Goal: Navigation & Orientation: Find specific page/section

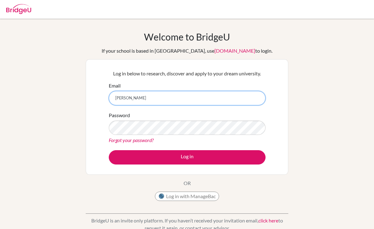
click at [173, 98] on input "aubrey" at bounding box center [187, 98] width 157 height 14
type input "aubrey.wong@mcs.edu.hk"
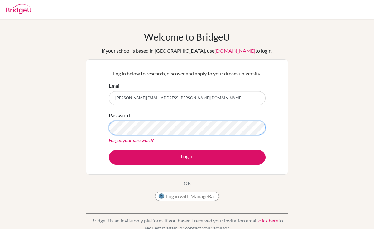
click at [109, 150] on button "Log in" at bounding box center [187, 157] width 157 height 14
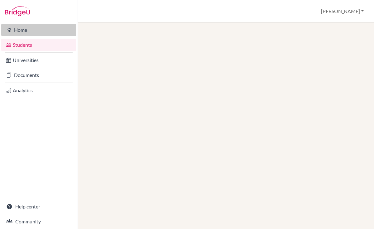
click at [45, 33] on link "Home" at bounding box center [38, 30] width 75 height 12
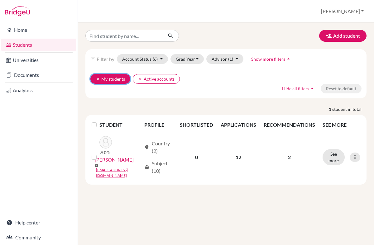
click at [98, 79] on icon "clear" at bounding box center [98, 79] width 4 height 4
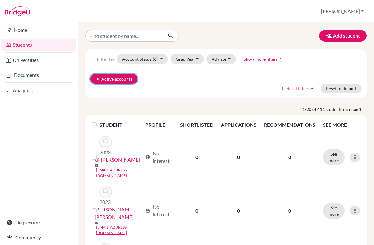
click at [95, 80] on button "clear Active accounts" at bounding box center [113, 79] width 47 height 10
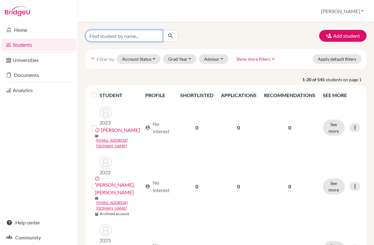
click at [131, 36] on input "Find student by name..." at bounding box center [123, 36] width 77 height 12
type input "iris"
click button "submit" at bounding box center [170, 36] width 17 height 12
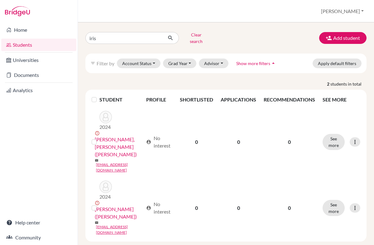
click at [60, 44] on link "Students" at bounding box center [38, 45] width 75 height 12
click at [27, 92] on link "Analytics" at bounding box center [38, 90] width 75 height 12
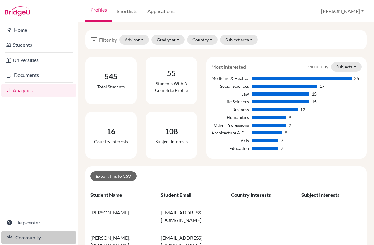
click at [22, 237] on link "Community" at bounding box center [38, 238] width 75 height 12
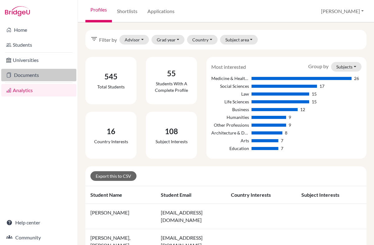
click at [58, 73] on link "Documents" at bounding box center [38, 75] width 75 height 12
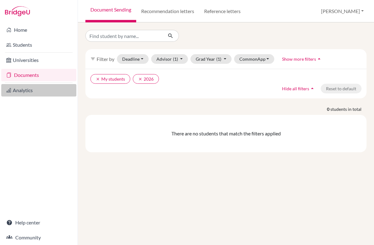
click at [27, 89] on link "Analytics" at bounding box center [38, 90] width 75 height 12
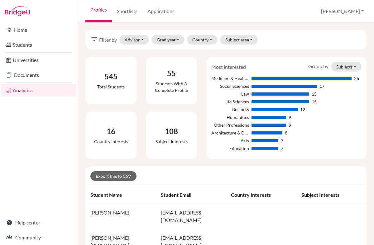
click at [34, 32] on link "Home" at bounding box center [38, 30] width 75 height 12
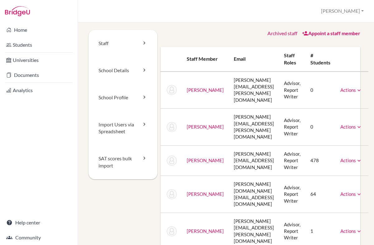
scroll to position [6, 0]
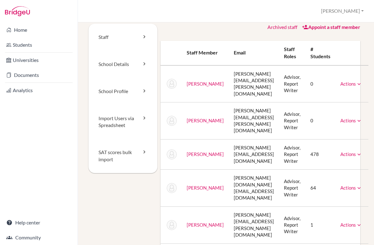
click at [340, 82] on link "Actions" at bounding box center [351, 84] width 22 height 6
click at [352, 58] on th at bounding box center [351, 53] width 33 height 25
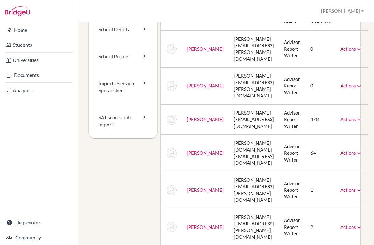
scroll to position [84, 0]
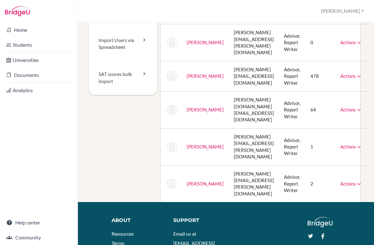
click at [348, 181] on link "Actions" at bounding box center [351, 184] width 22 height 6
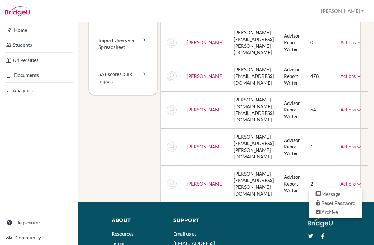
click at [365, 139] on div "Staff School Details School Profile Import Users via Spreadsheet SAT scores bul…" at bounding box center [225, 73] width 281 height 257
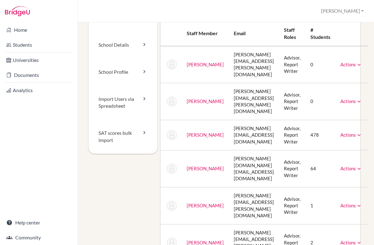
scroll to position [31, 0]
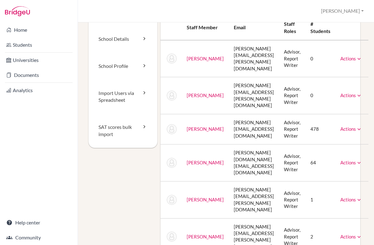
click at [343, 151] on td "Actions Message Reset Password Archive" at bounding box center [351, 163] width 33 height 37
click at [343, 160] on link "Actions" at bounding box center [351, 163] width 22 height 6
click at [371, 140] on div "Staff School Details School Profile Import Users via Spreadsheet SAT scores bul…" at bounding box center [226, 133] width 296 height 223
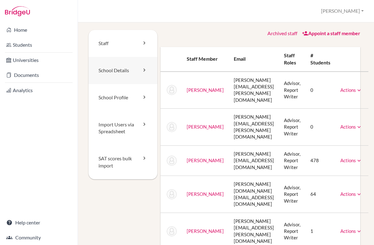
click at [138, 78] on link "School Details" at bounding box center [123, 70] width 69 height 27
click at [278, 30] on div "Archived staff" at bounding box center [282, 33] width 30 height 7
click at [278, 31] on link "Archived staff" at bounding box center [282, 33] width 30 height 6
click at [44, 222] on link "Help center" at bounding box center [38, 223] width 75 height 12
click at [354, 15] on button "[PERSON_NAME]" at bounding box center [342, 11] width 48 height 12
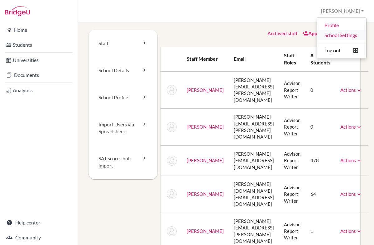
click at [347, 36] on link "School Settings" at bounding box center [341, 35] width 49 height 10
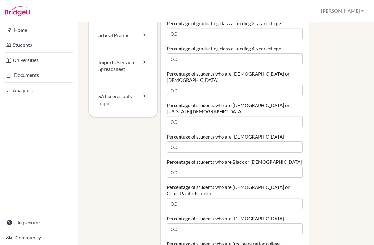
scroll to position [323, 0]
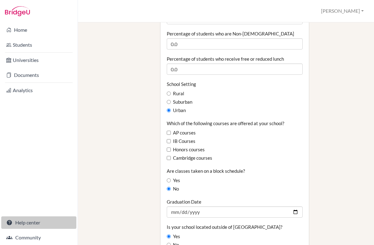
click at [20, 226] on link "Help center" at bounding box center [38, 223] width 75 height 12
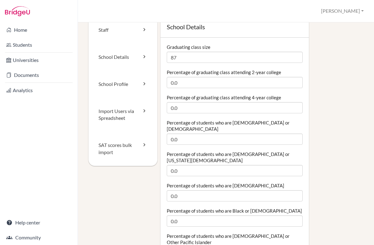
scroll to position [0, 0]
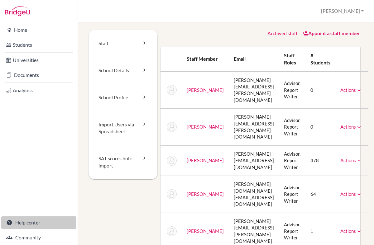
click at [26, 227] on link "Help center" at bounding box center [38, 223] width 75 height 12
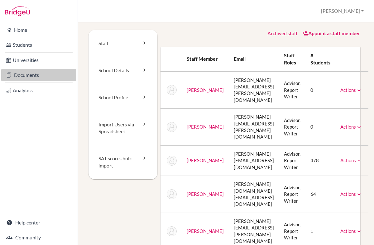
click at [50, 74] on link "Documents" at bounding box center [38, 75] width 75 height 12
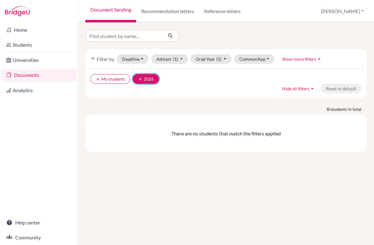
click at [139, 79] on icon "clear" at bounding box center [140, 79] width 4 height 4
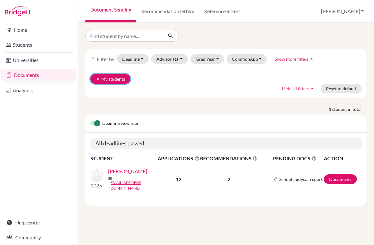
click at [96, 80] on icon "clear" at bounding box center [98, 79] width 4 height 4
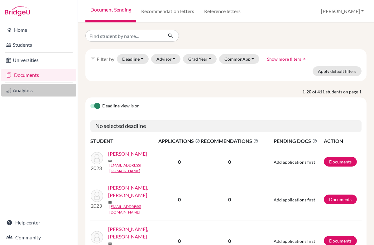
click at [46, 89] on link "Analytics" at bounding box center [38, 90] width 75 height 12
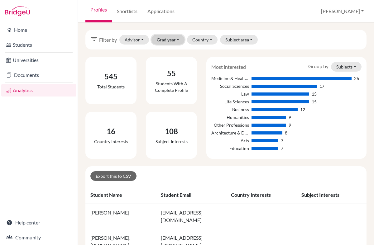
click at [168, 40] on button "Grad year" at bounding box center [167, 40] width 33 height 10
click at [199, 27] on div "filter_list Filter by Advisor [PERSON_NAME], [PERSON_NAME], [PERSON_NAME], [PER…" at bounding box center [226, 133] width 296 height 223
click at [343, 16] on button "[PERSON_NAME]" at bounding box center [342, 11] width 48 height 12
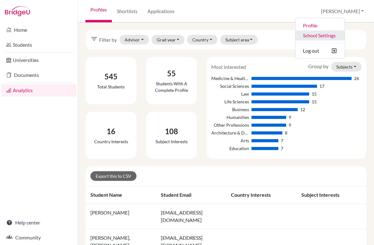
click at [344, 37] on link "School Settings" at bounding box center [319, 36] width 49 height 10
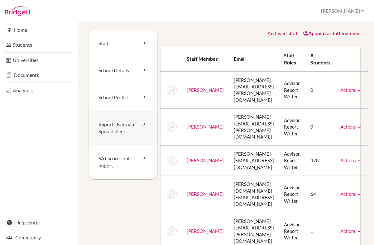
click at [136, 129] on link "Import Users via Spreadsheet" at bounding box center [123, 128] width 69 height 34
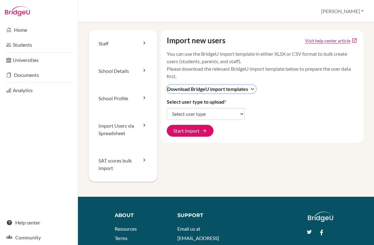
click at [222, 92] on span "Download BridgeU import templates" at bounding box center [207, 88] width 81 height 7
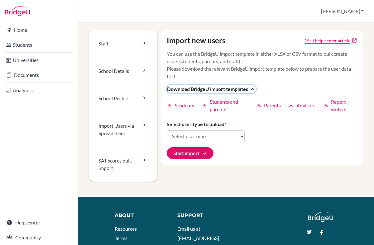
click at [222, 92] on span "Download BridgeU import templates" at bounding box center [207, 88] width 81 height 7
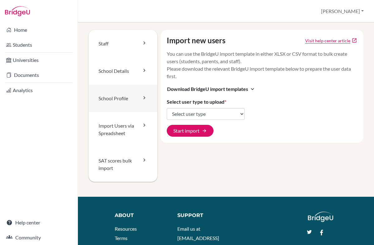
click at [141, 88] on link "School Profile" at bounding box center [123, 98] width 69 height 27
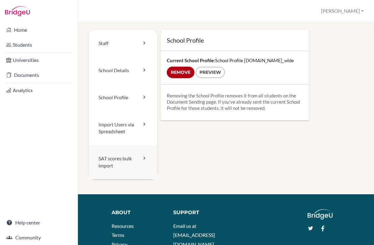
click at [133, 162] on link "SAT scores bulk import" at bounding box center [123, 162] width 69 height 34
click at [103, 31] on link "Staff" at bounding box center [123, 43] width 69 height 27
click at [104, 34] on link "Staff" at bounding box center [123, 43] width 69 height 27
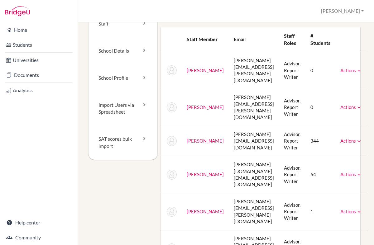
scroll to position [3, 0]
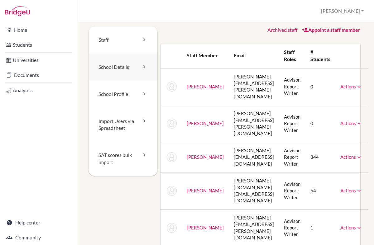
click at [123, 69] on link "School Details" at bounding box center [123, 67] width 69 height 27
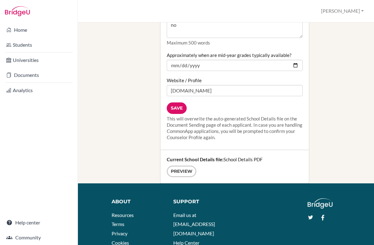
scroll to position [765, 0]
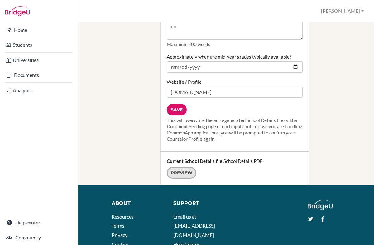
click at [172, 167] on link "Preview" at bounding box center [182, 173] width 30 height 12
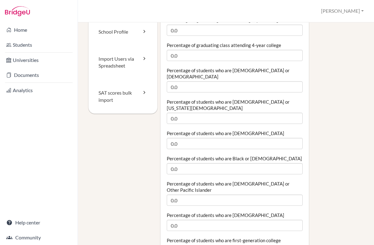
scroll to position [0, 0]
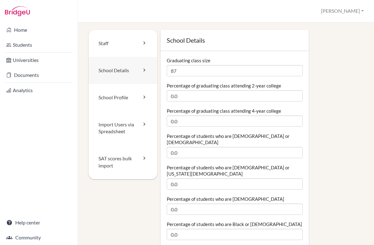
click at [129, 66] on link "School Details" at bounding box center [123, 70] width 69 height 27
click at [132, 97] on link "School Profile" at bounding box center [123, 97] width 69 height 27
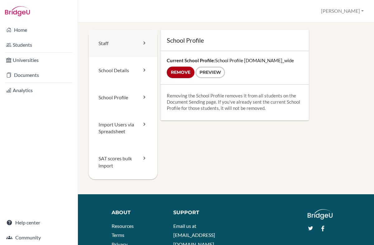
click at [133, 45] on link "Staff" at bounding box center [123, 43] width 69 height 27
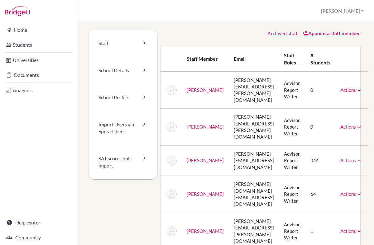
click at [37, 98] on li "Analytics" at bounding box center [39, 90] width 78 height 15
click at [36, 94] on link "Analytics" at bounding box center [38, 90] width 75 height 12
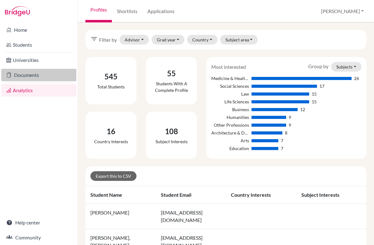
click at [45, 79] on link "Documents" at bounding box center [38, 75] width 75 height 12
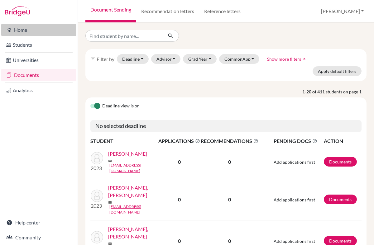
click at [51, 36] on link "Home" at bounding box center [38, 30] width 75 height 12
